Goal: Information Seeking & Learning: Learn about a topic

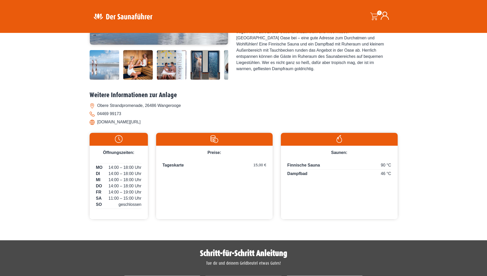
scroll to position [154, 0]
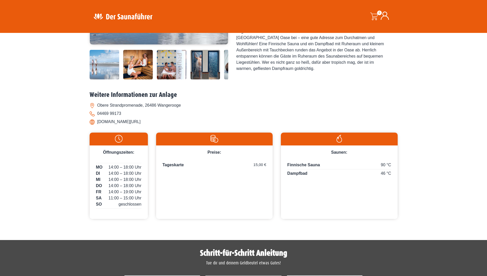
click at [210, 73] on img at bounding box center [205, 65] width 30 height 30
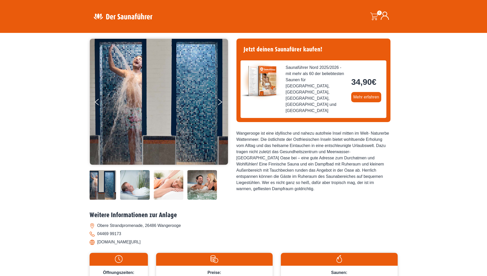
scroll to position [26, 0]
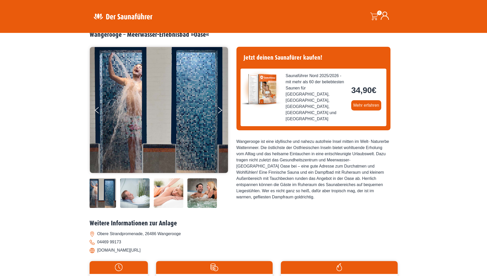
click at [134, 192] on img at bounding box center [135, 193] width 30 height 30
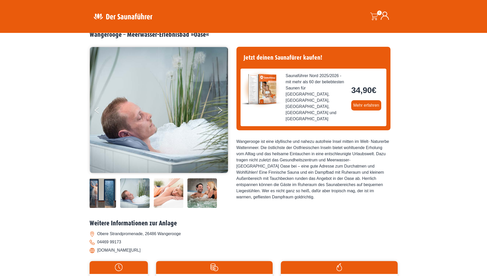
click at [170, 194] on img at bounding box center [169, 193] width 30 height 30
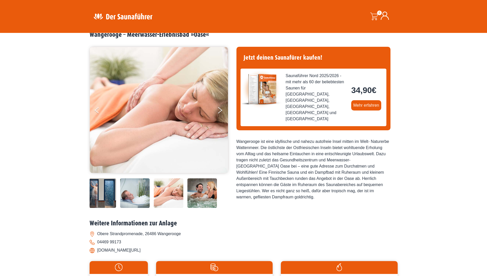
click at [200, 194] on img at bounding box center [202, 193] width 30 height 30
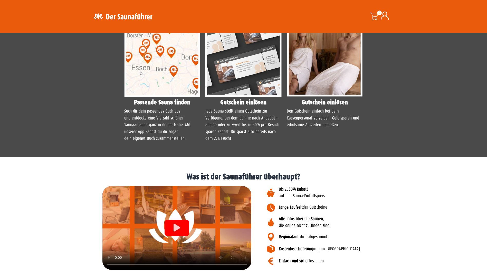
scroll to position [360, 0]
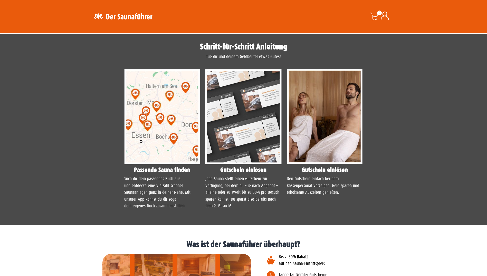
click at [170, 150] on img at bounding box center [162, 116] width 76 height 95
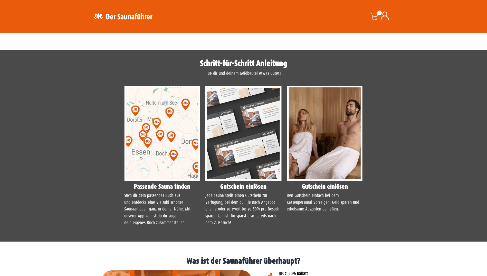
scroll to position [334, 0]
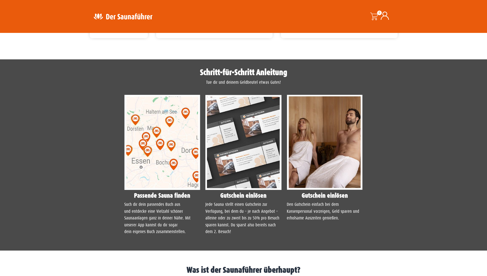
click at [148, 174] on img at bounding box center [162, 142] width 76 height 95
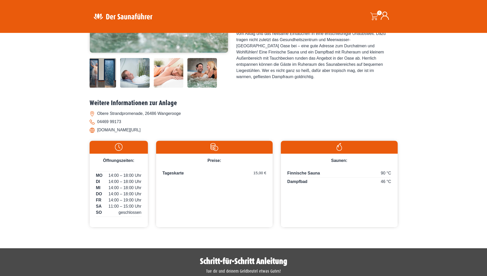
scroll to position [154, 0]
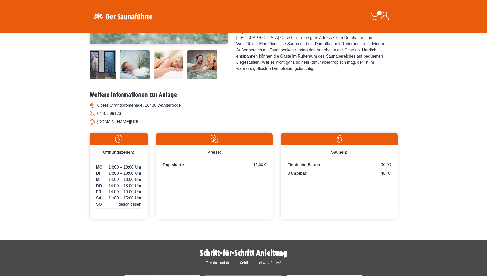
click at [116, 170] on span "14:00 – 18:00 Uhr" at bounding box center [125, 173] width 33 height 6
click at [69, 157] on div "Startseite » Wangerooge – Meerwasser-Erlebnisbad »Oase« Wangerooge – Meerwasser…" at bounding box center [243, 58] width 487 height 337
